Goal: Information Seeking & Learning: Learn about a topic

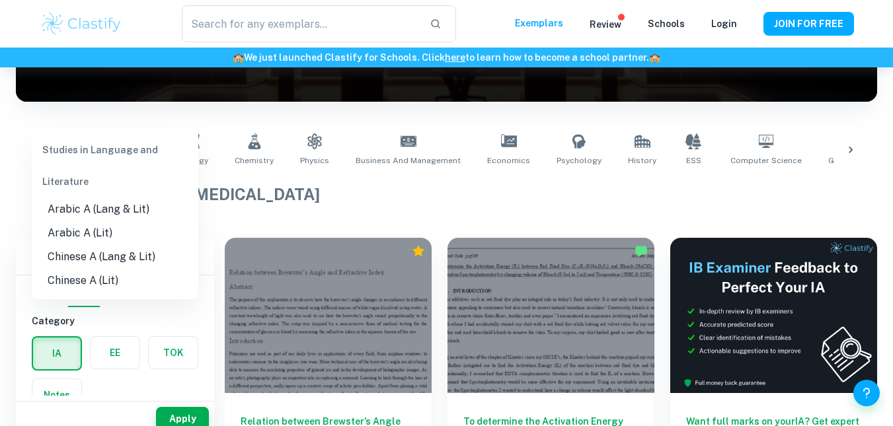
scroll to position [151, 0]
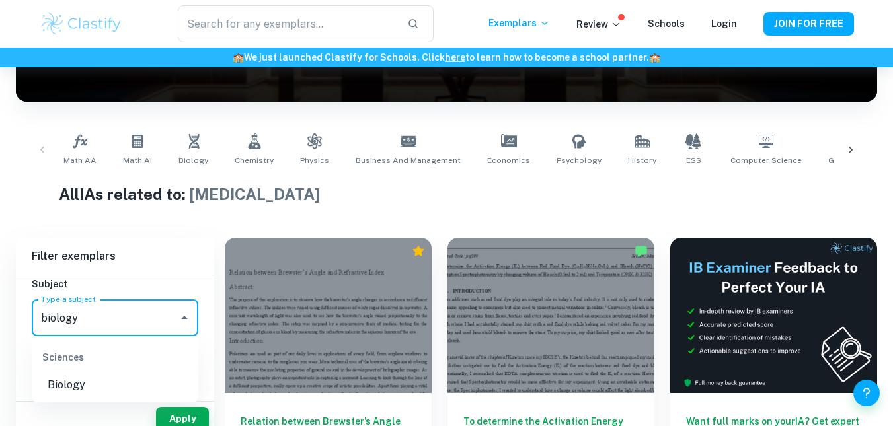
click at [120, 375] on li "Biology" at bounding box center [115, 385] width 167 height 24
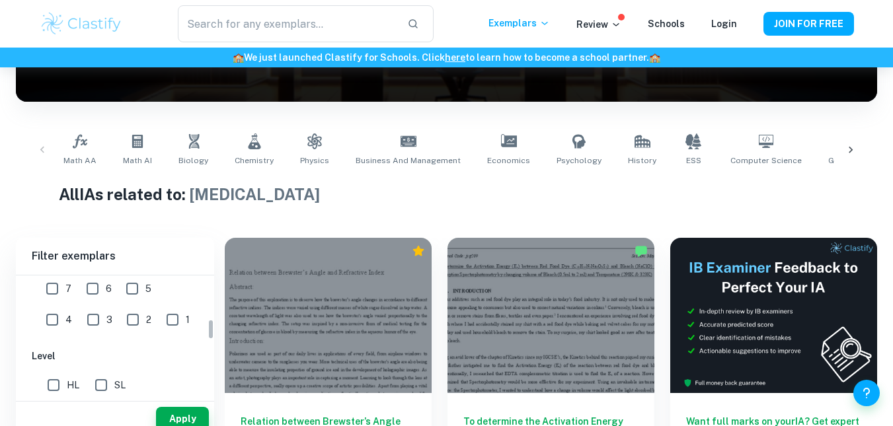
scroll to position [255, 0]
type input "Biology"
click at [55, 290] on input "7" at bounding box center [52, 288] width 26 height 26
checkbox input "true"
click at [57, 389] on input "HL" at bounding box center [53, 384] width 26 height 26
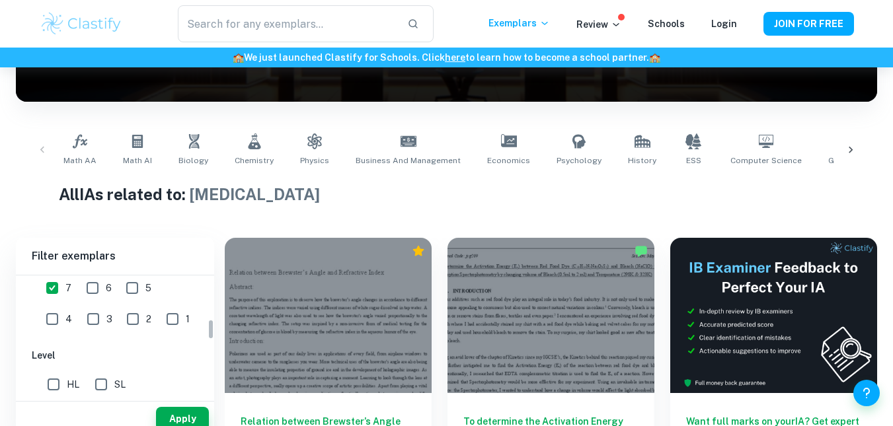
checkbox input "true"
click at [166, 414] on button "Apply" at bounding box center [182, 419] width 53 height 24
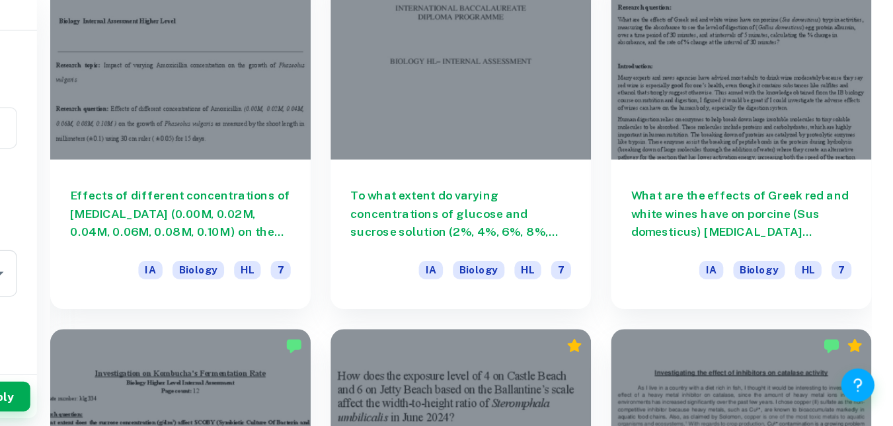
scroll to position [2707, 0]
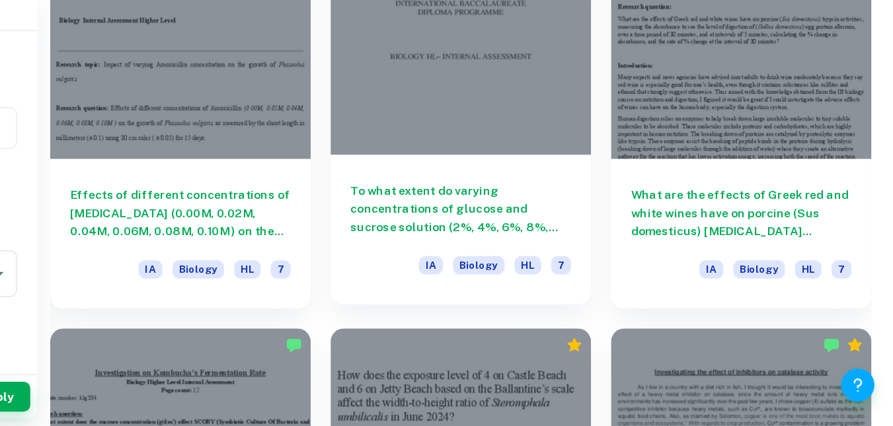
click at [558, 197] on div at bounding box center [550, 132] width 207 height 155
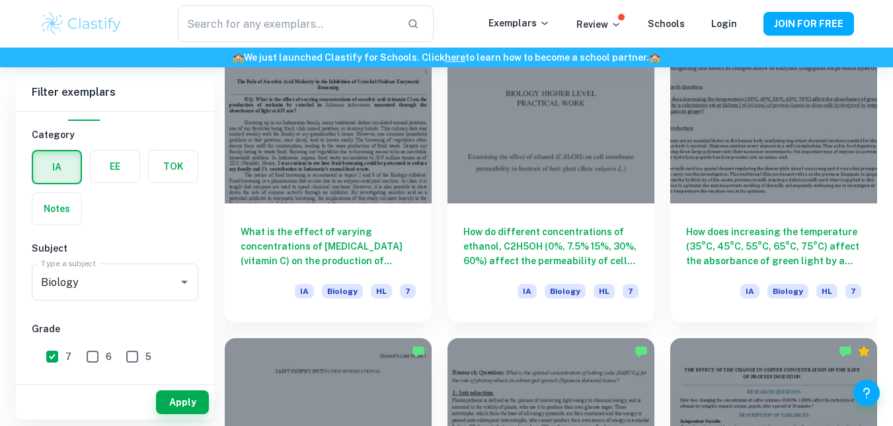
scroll to position [1266, 0]
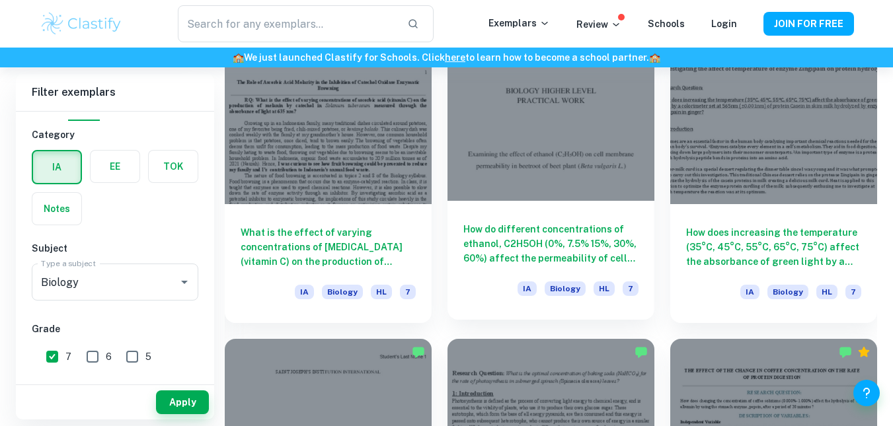
click at [527, 161] on div at bounding box center [550, 123] width 207 height 155
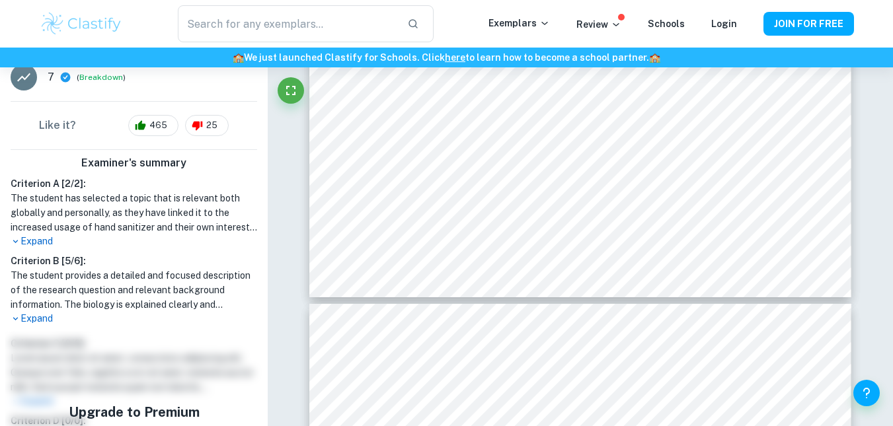
scroll to position [387, 0]
click at [38, 235] on p "Expand" at bounding box center [134, 240] width 247 height 14
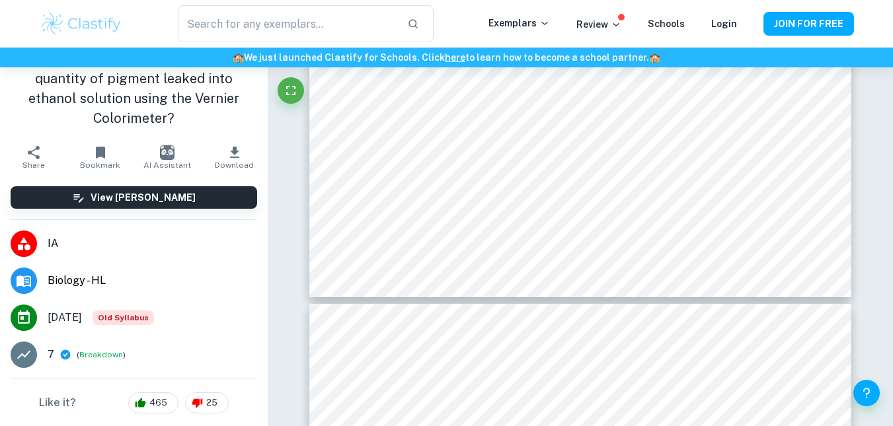
scroll to position [0, 0]
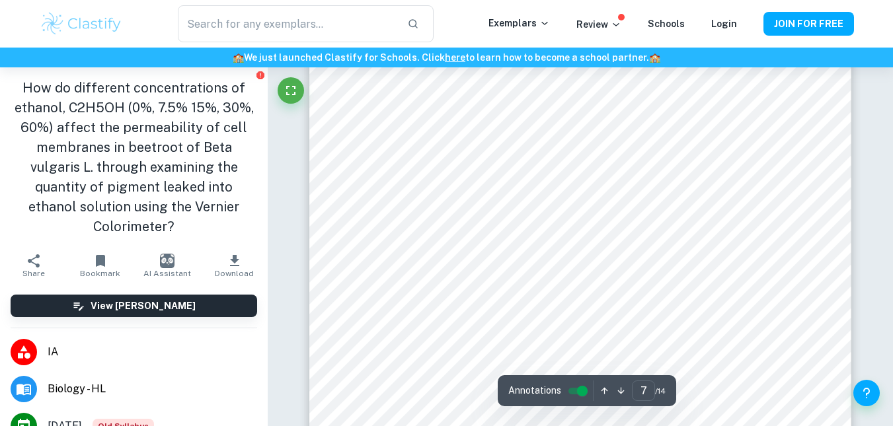
type input "6"
